Goal: Transaction & Acquisition: Purchase product/service

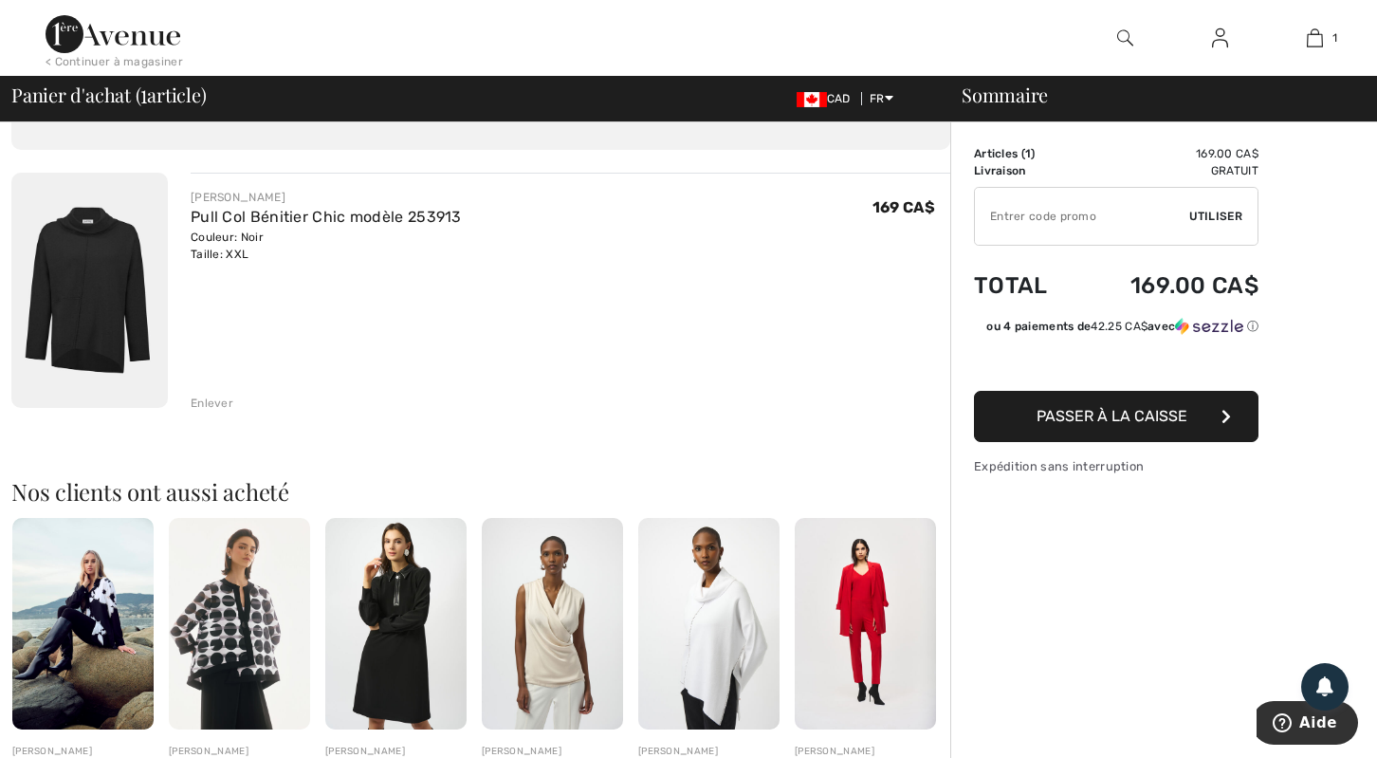
click at [95, 291] on img at bounding box center [89, 290] width 156 height 235
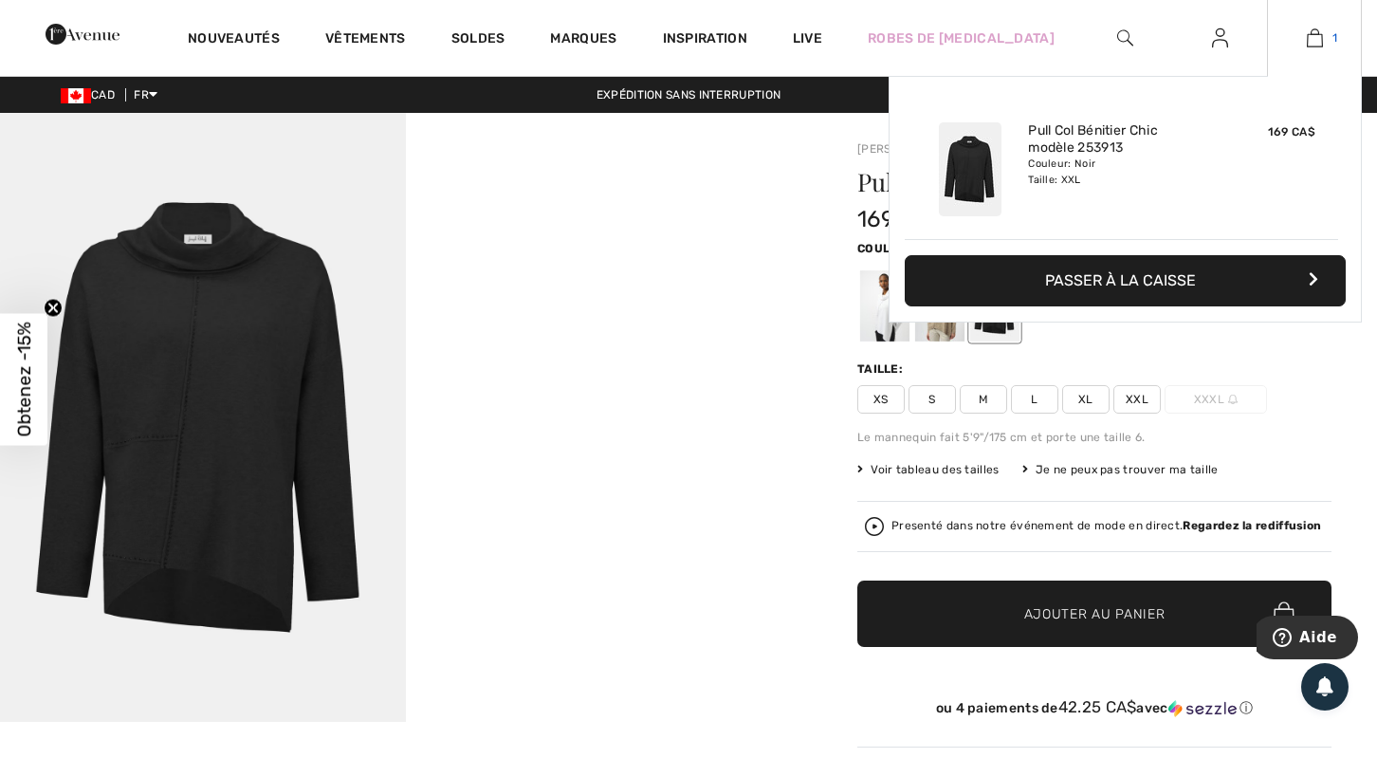
click at [1307, 36] on img at bounding box center [1315, 38] width 16 height 23
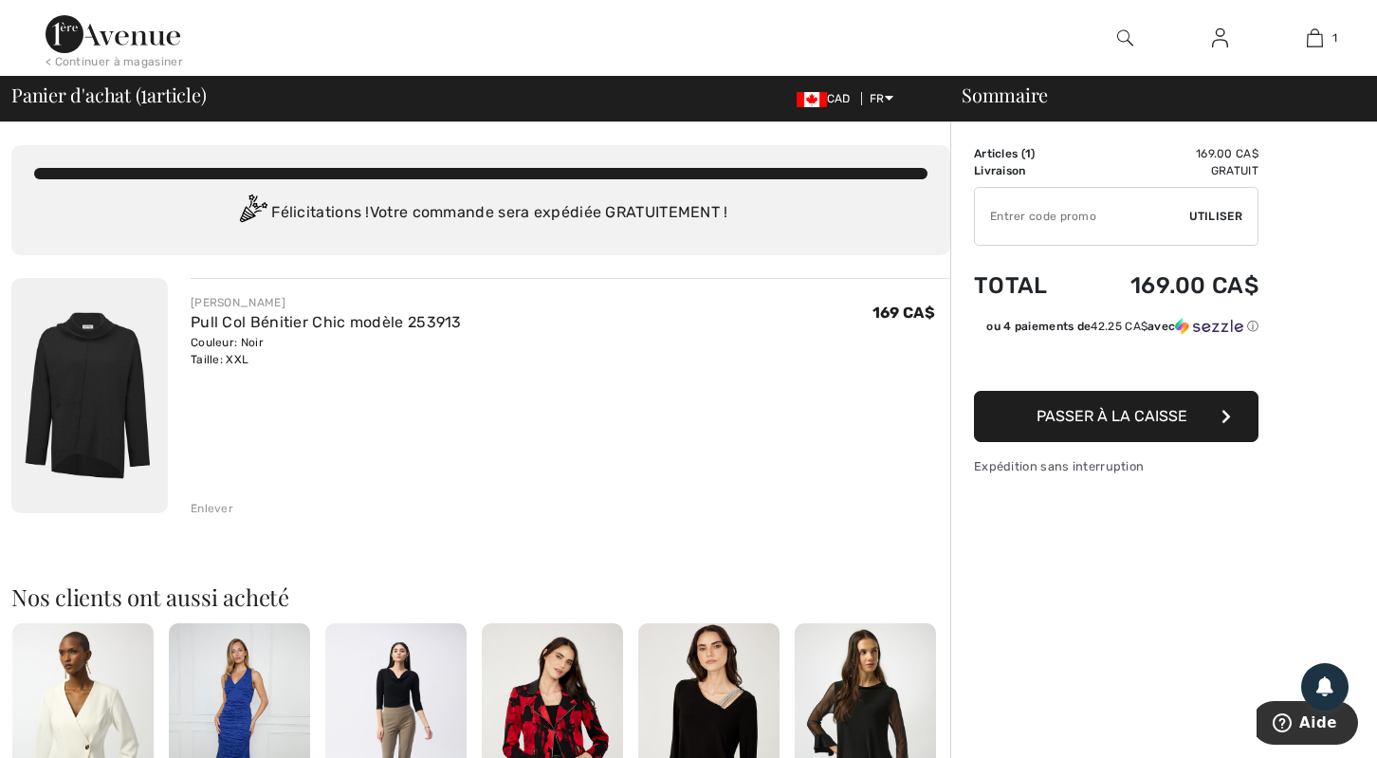
click at [210, 517] on div "Enlever" at bounding box center [212, 508] width 43 height 17
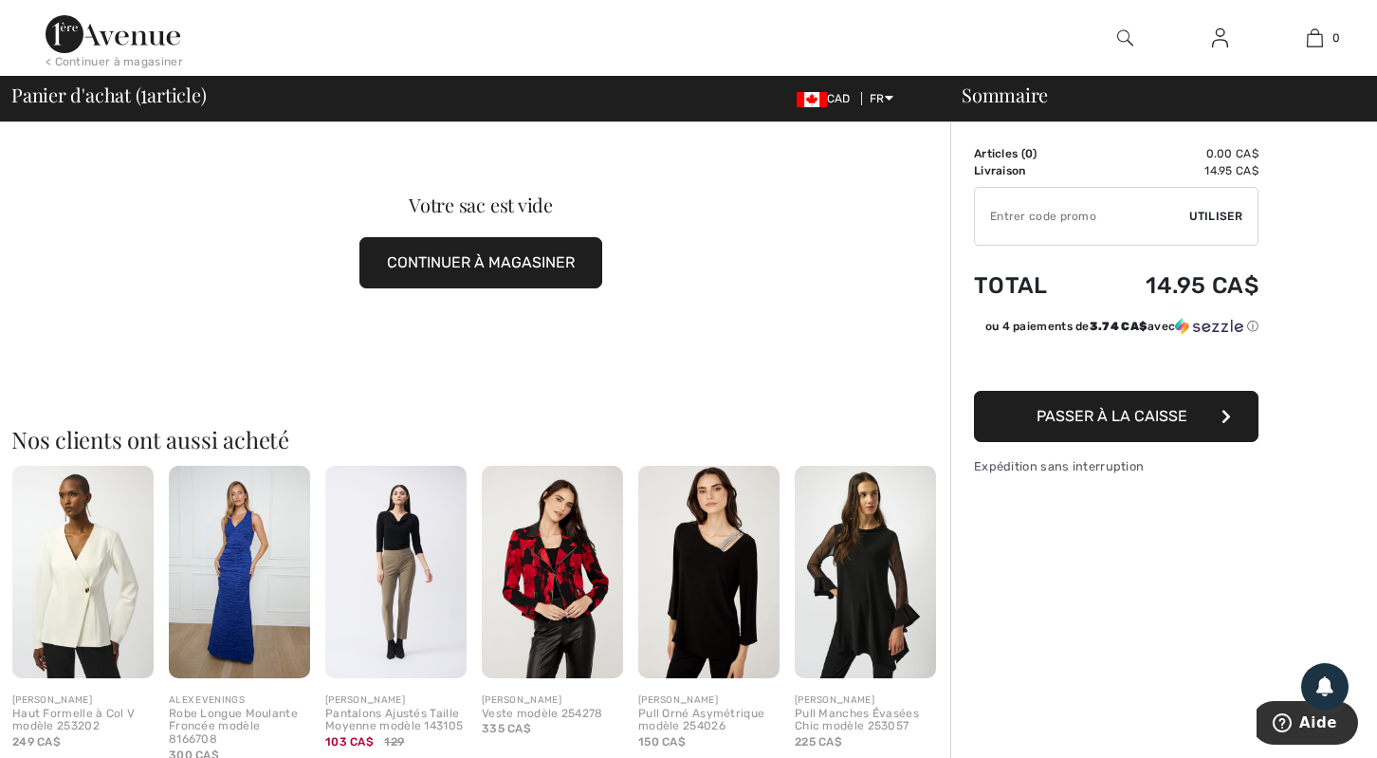
scroll to position [149, 0]
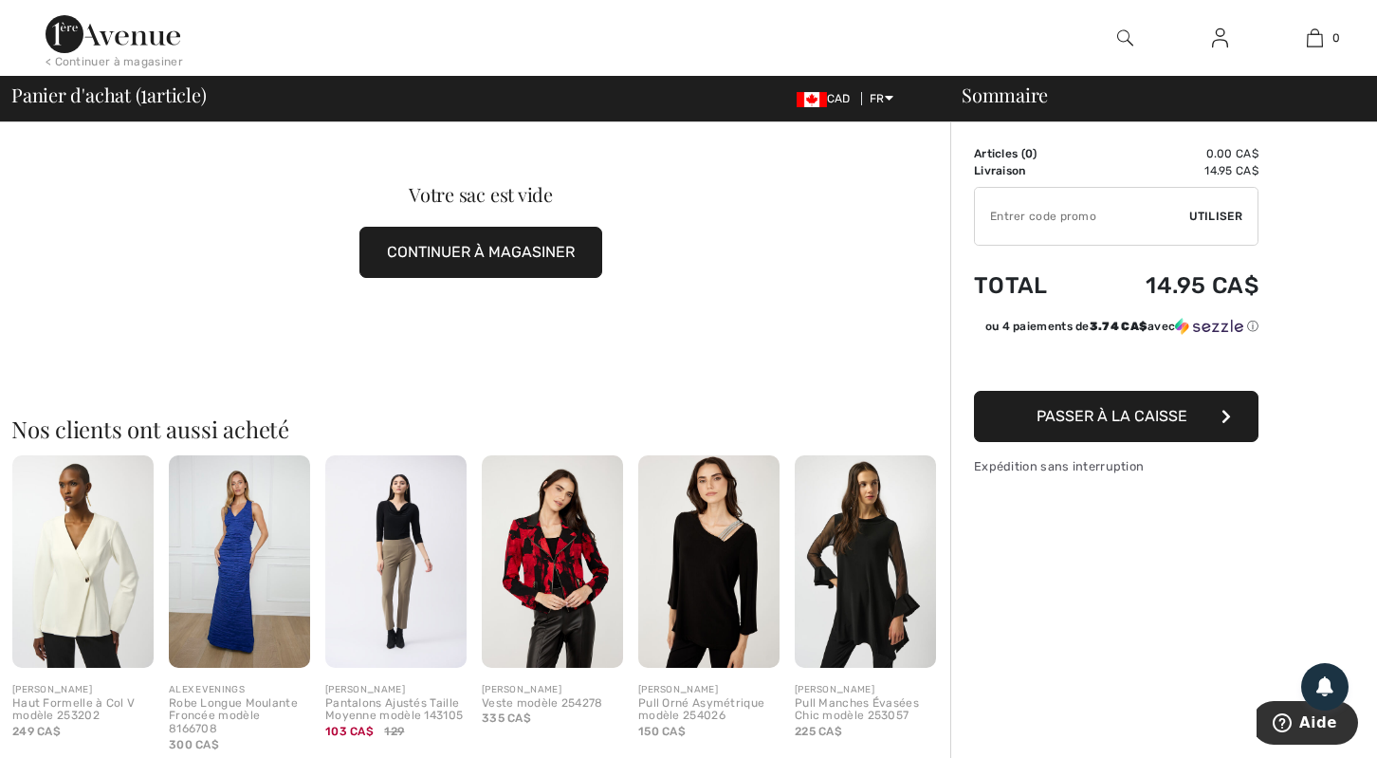
click at [456, 275] on button "CONTINUER À MAGASINER" at bounding box center [480, 252] width 243 height 51
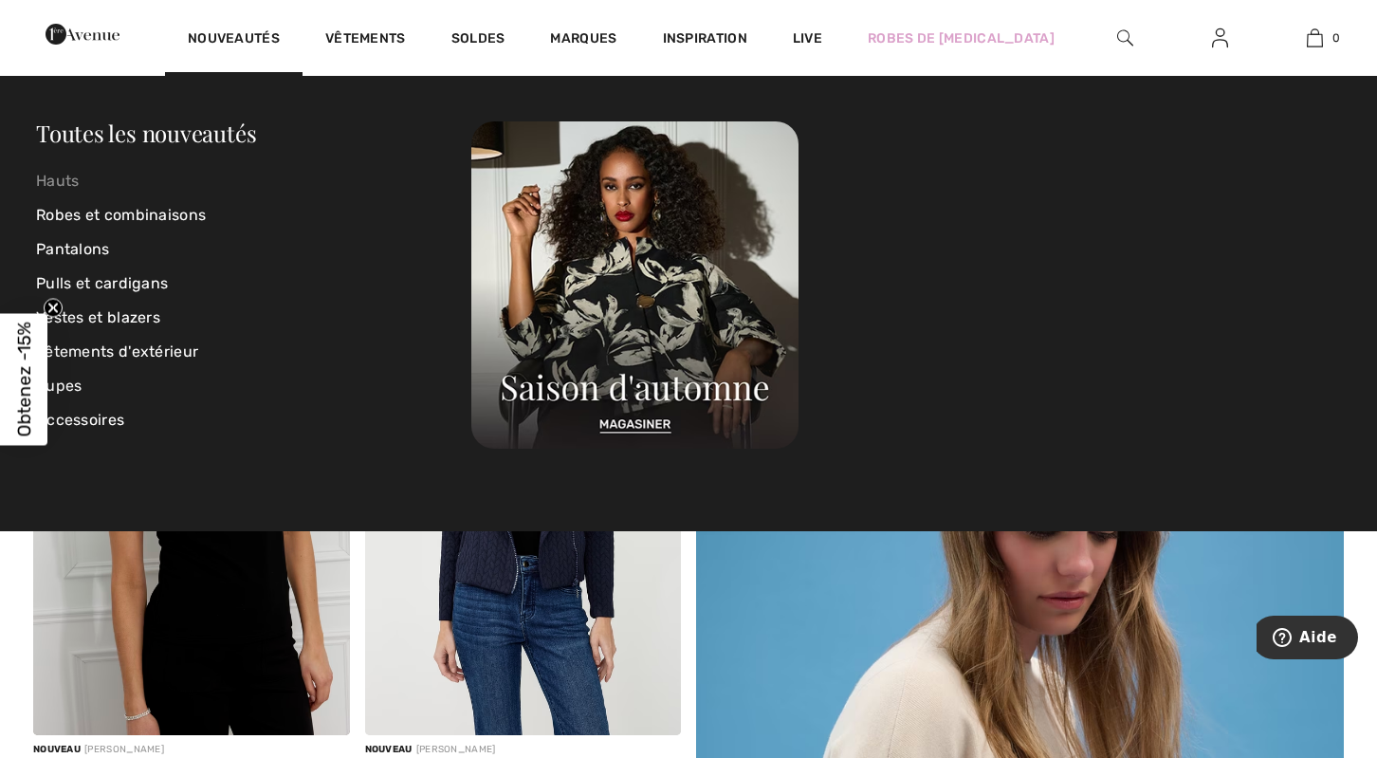
click at [59, 179] on link "Hauts" at bounding box center [253, 181] width 435 height 34
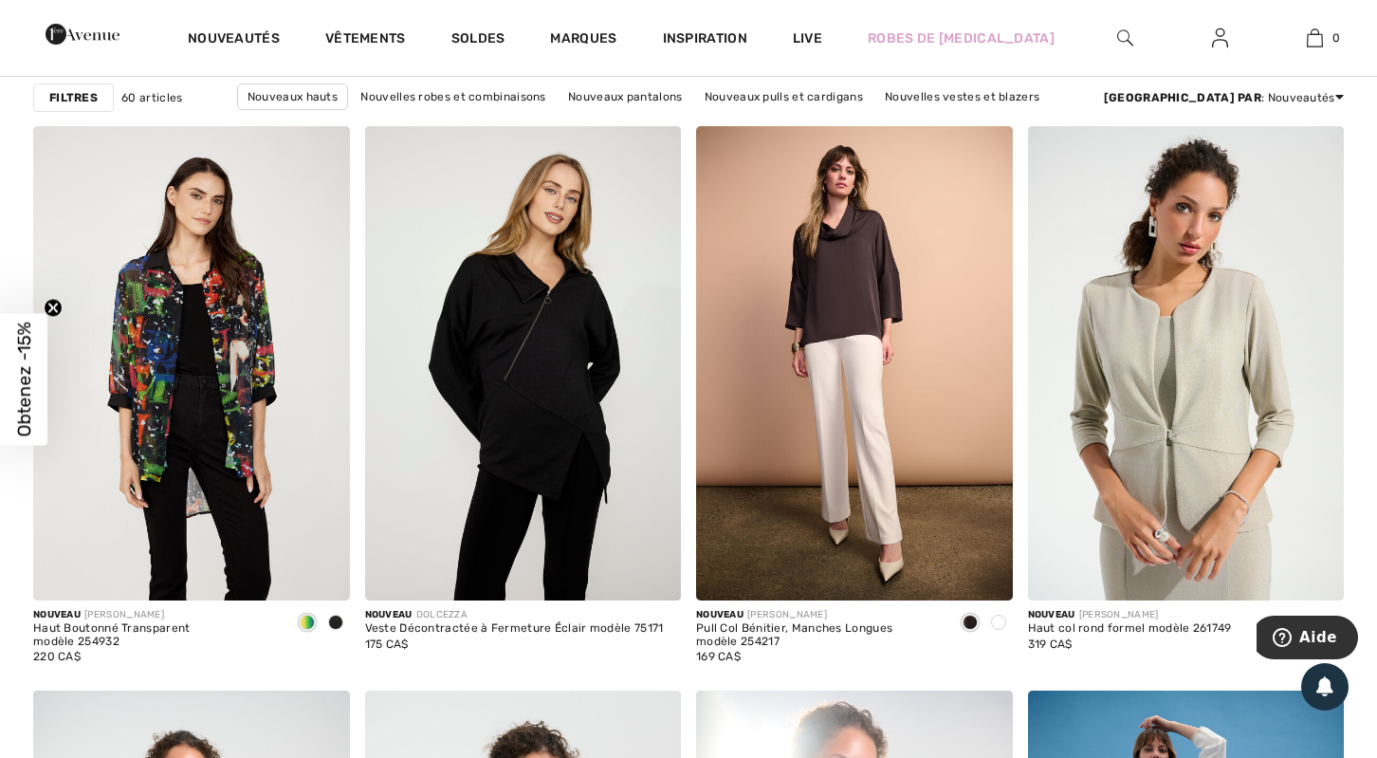
scroll to position [1349, 0]
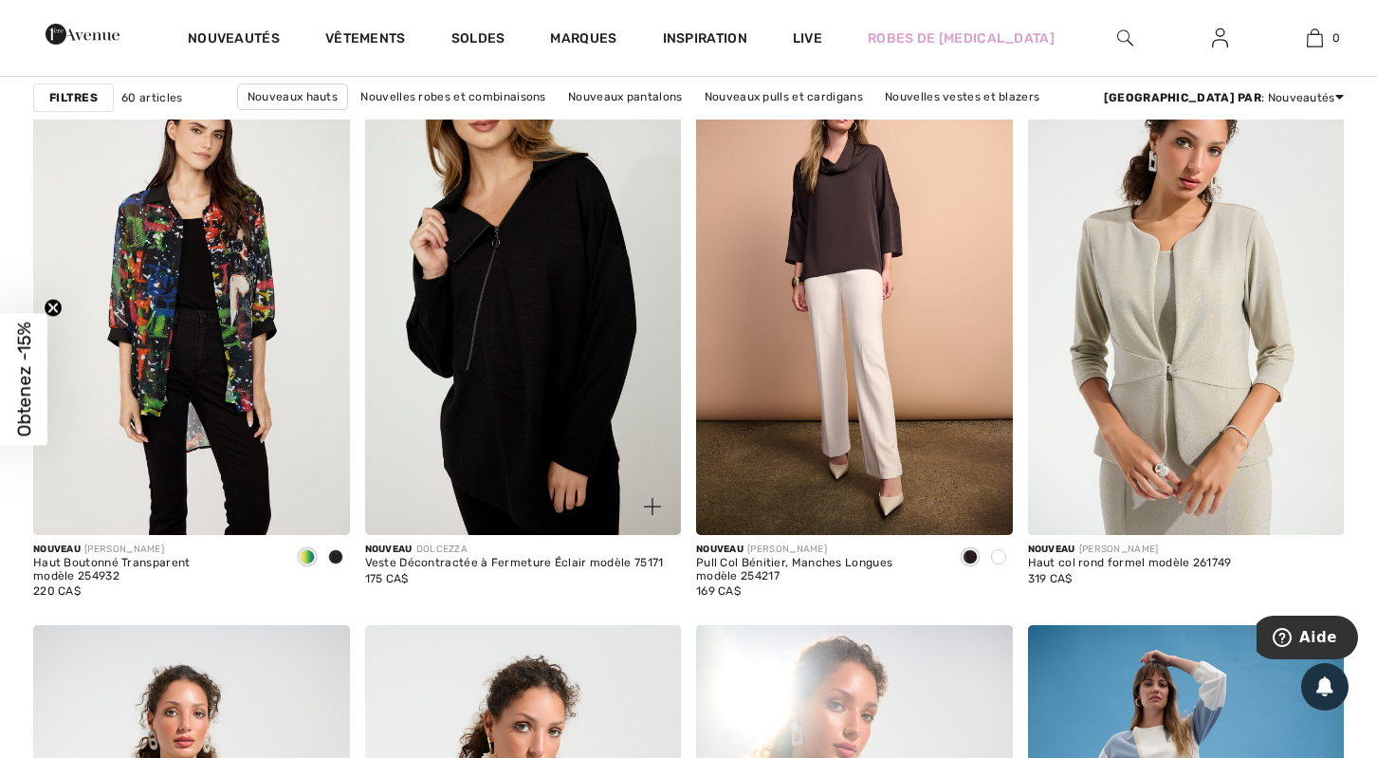
click at [558, 354] on img at bounding box center [523, 298] width 317 height 474
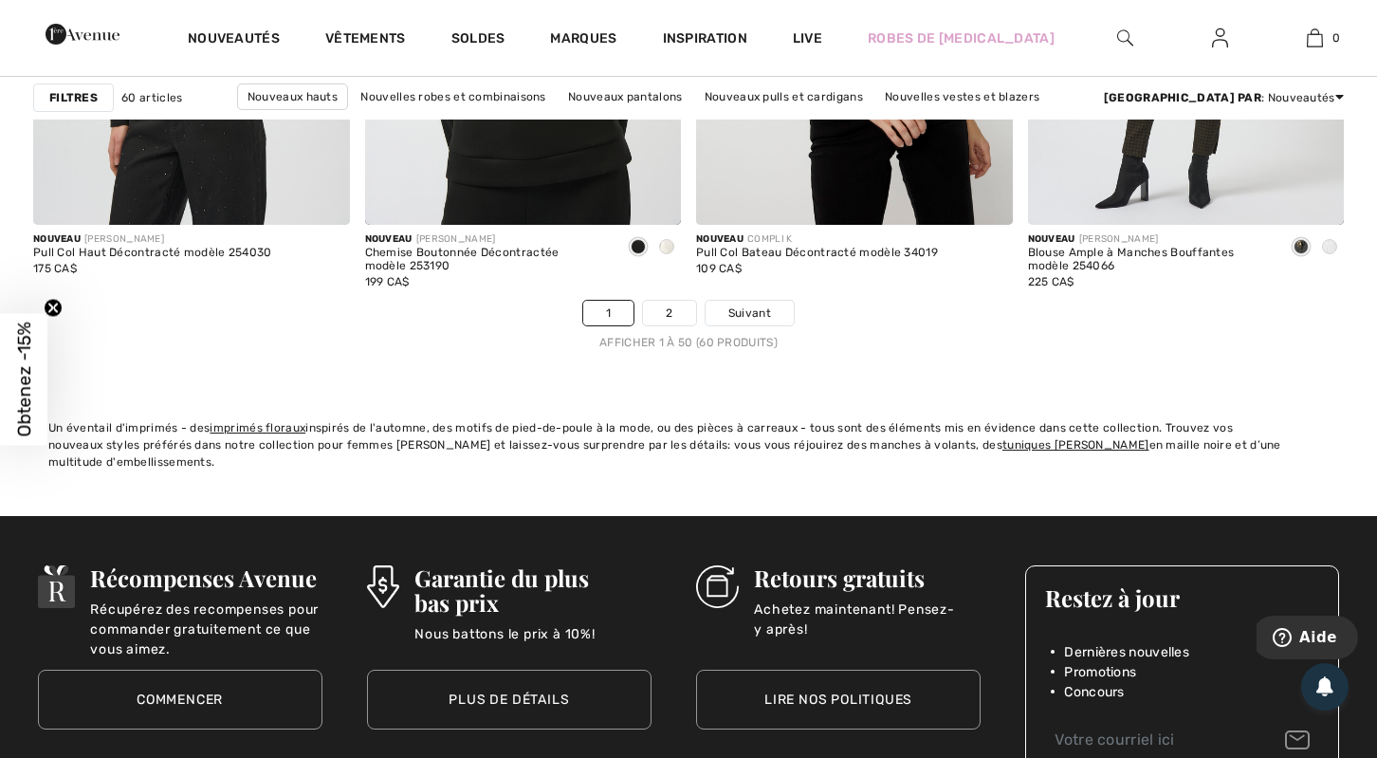
scroll to position [8519, 0]
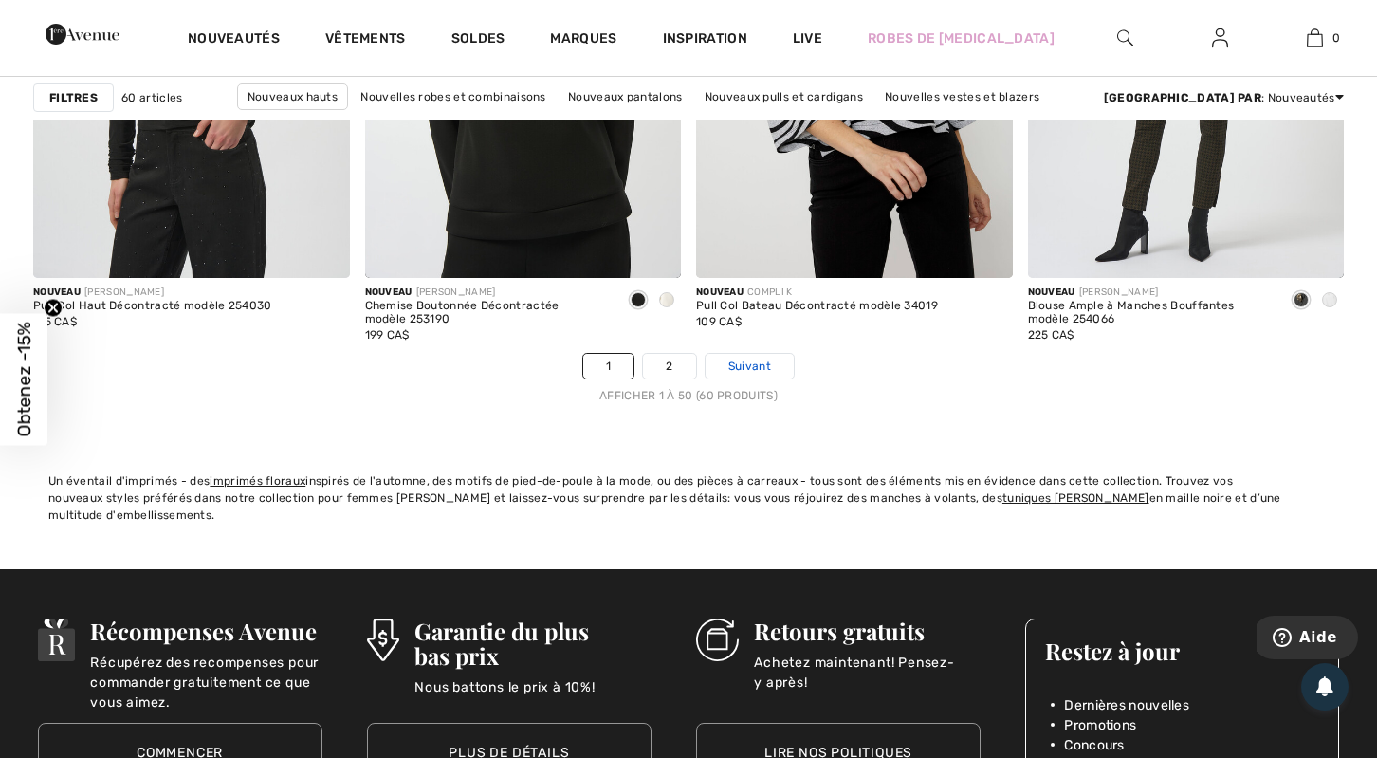
click at [756, 375] on span "Suivant" at bounding box center [749, 366] width 43 height 17
